Goal: Find contact information: Find contact information

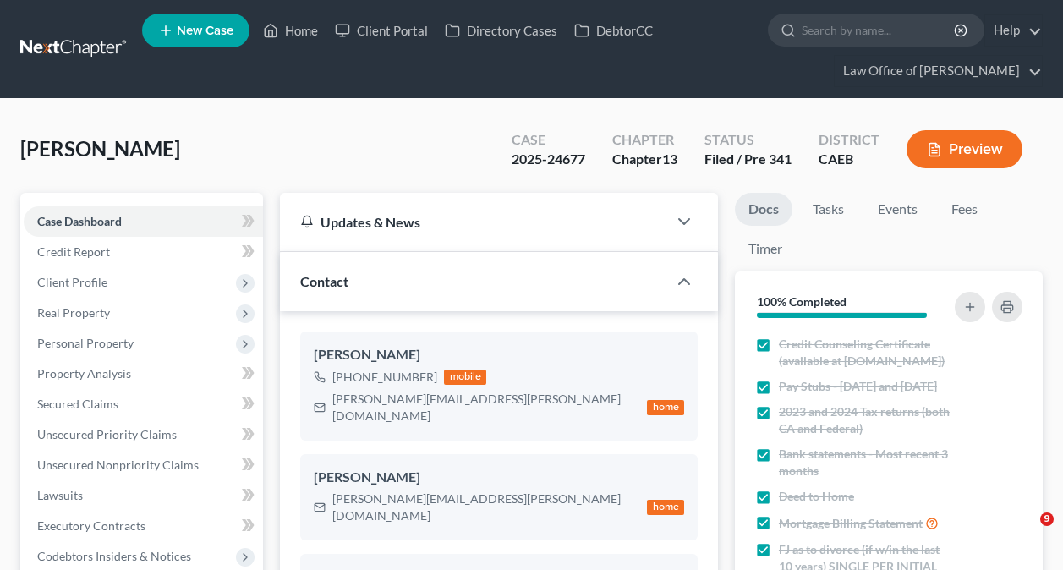
select select "7"
click at [288, 28] on link "Home" at bounding box center [291, 30] width 72 height 30
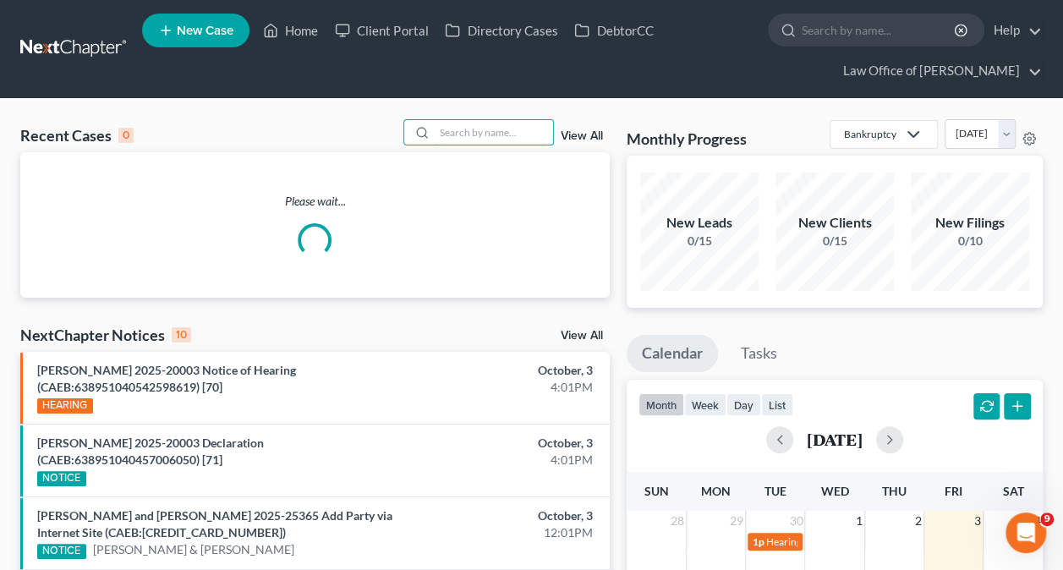
click at [446, 123] on input "search" at bounding box center [494, 132] width 118 height 25
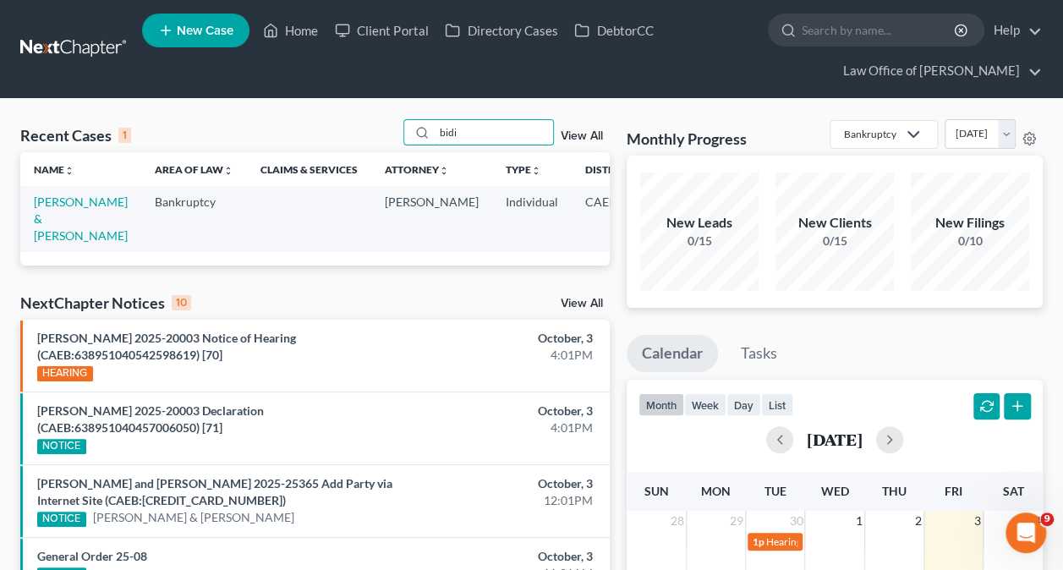
type input "bidi"
click at [56, 213] on link "[PERSON_NAME] & [PERSON_NAME]" at bounding box center [81, 219] width 94 height 48
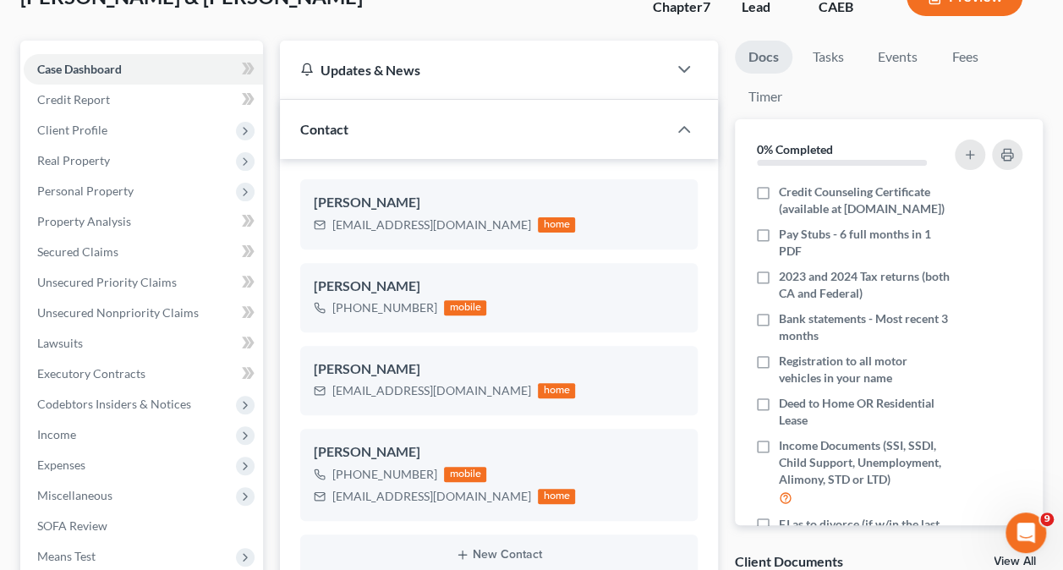
scroll to position [156, 0]
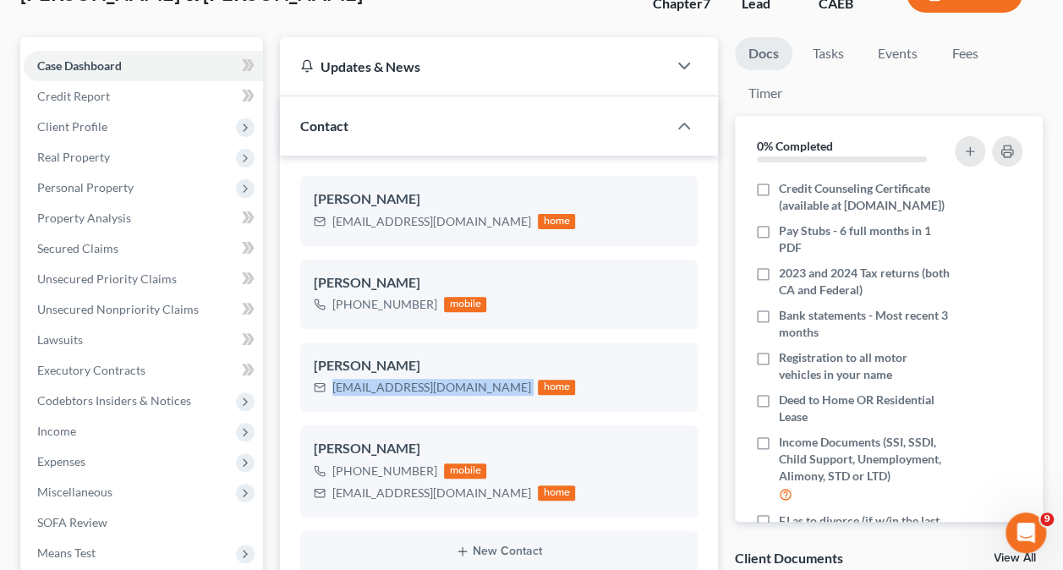
drag, startPoint x: 447, startPoint y: 382, endPoint x: 332, endPoint y: 398, distance: 116.1
click at [332, 398] on div "[PERSON_NAME] [EMAIL_ADDRESS][DOMAIN_NAME] home" at bounding box center [499, 377] width 398 height 69
copy div "[EMAIL_ADDRESS][DOMAIN_NAME]"
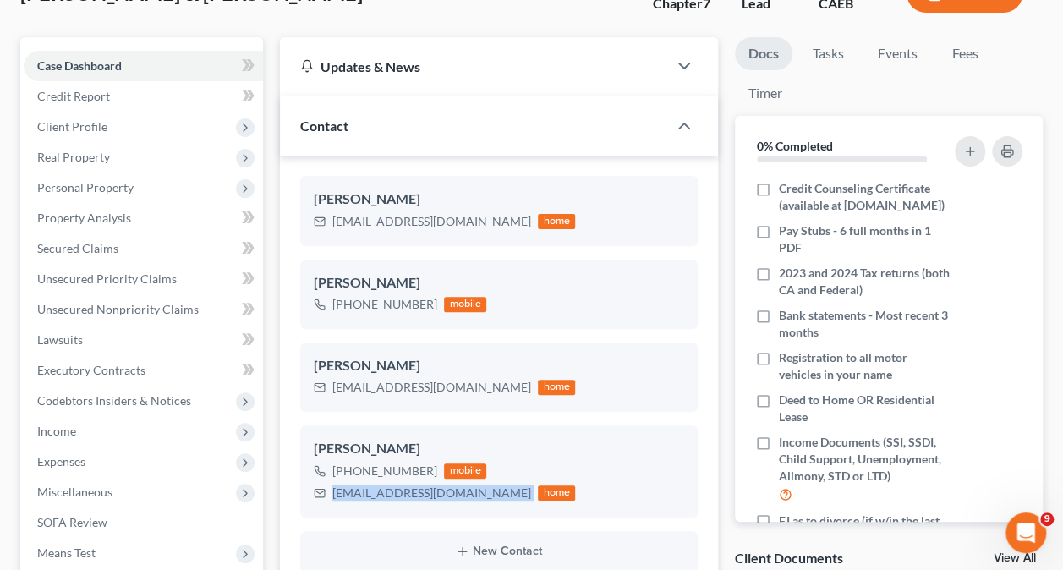
drag, startPoint x: 467, startPoint y: 492, endPoint x: 330, endPoint y: 510, distance: 138.3
click at [330, 510] on div "[PERSON_NAME] [PHONE_NUMBER] mobile [EMAIL_ADDRESS][DOMAIN_NAME] home" at bounding box center [499, 471] width 398 height 91
copy div "[EMAIL_ADDRESS][DOMAIN_NAME]"
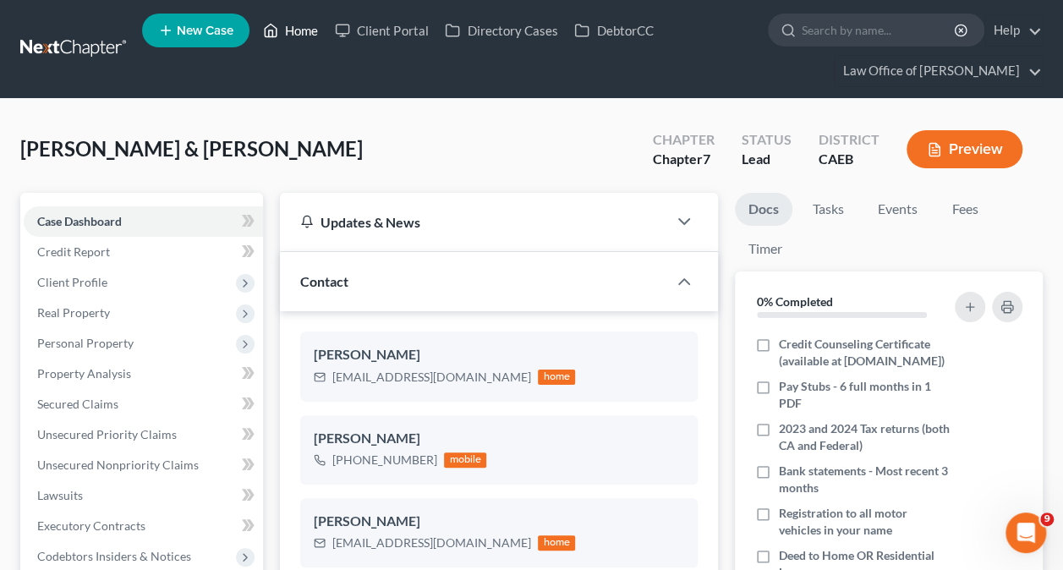
click at [294, 25] on link "Home" at bounding box center [291, 30] width 72 height 30
